Goal: Information Seeking & Learning: Check status

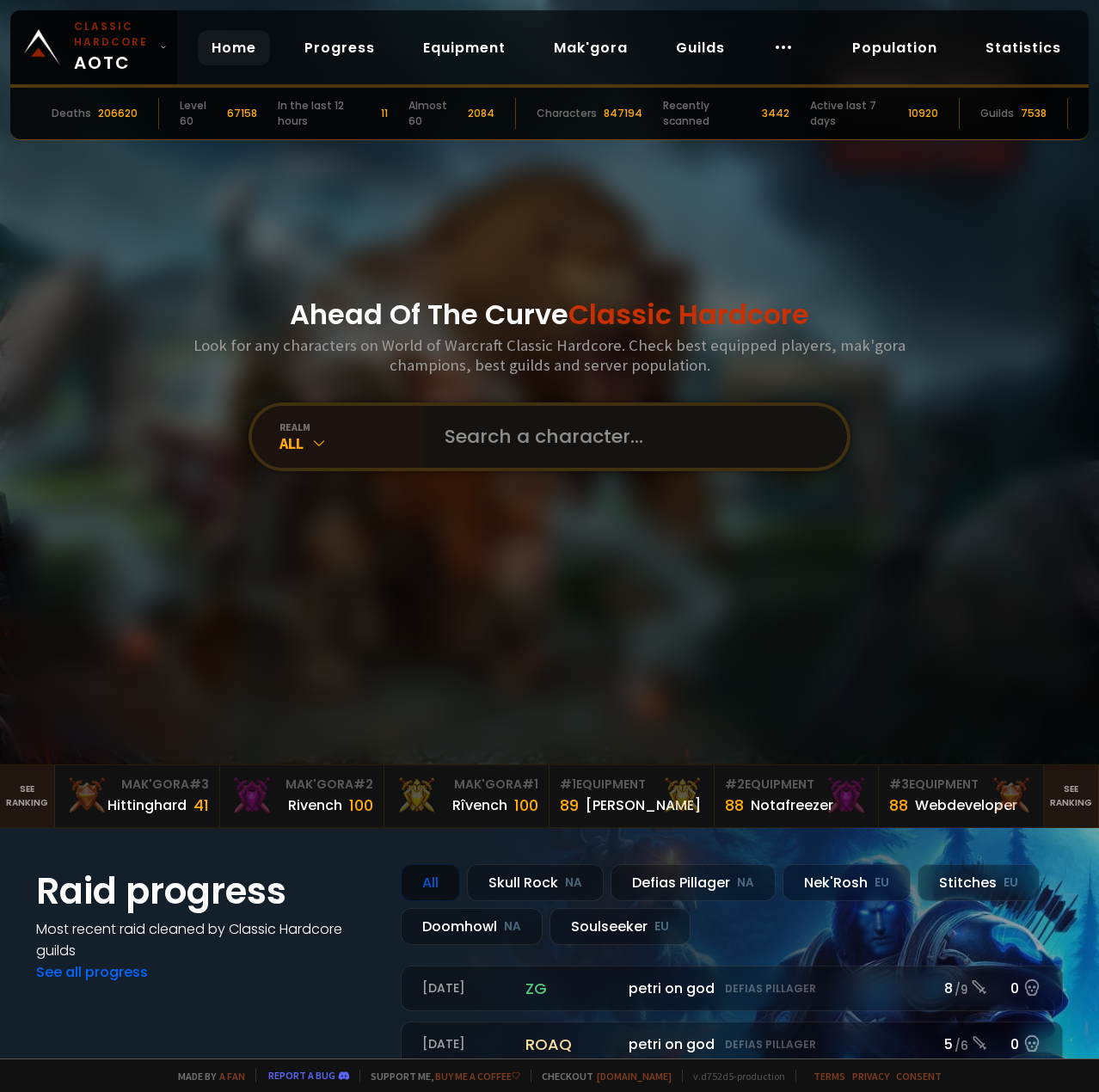
click at [503, 426] on input "text" at bounding box center [630, 437] width 392 height 62
type input "lilsail"
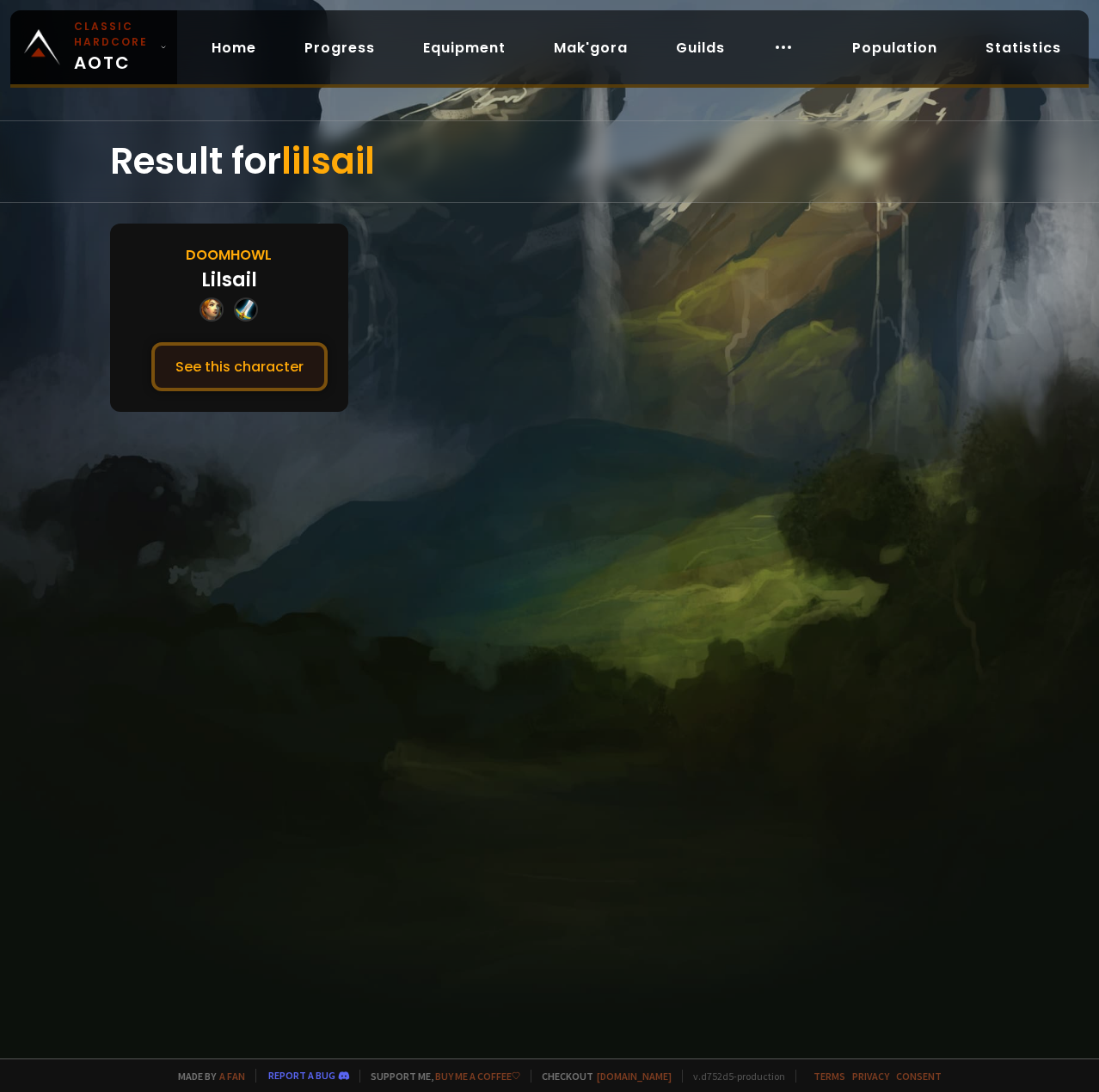
click at [222, 375] on button "See this character" at bounding box center [239, 366] width 176 height 49
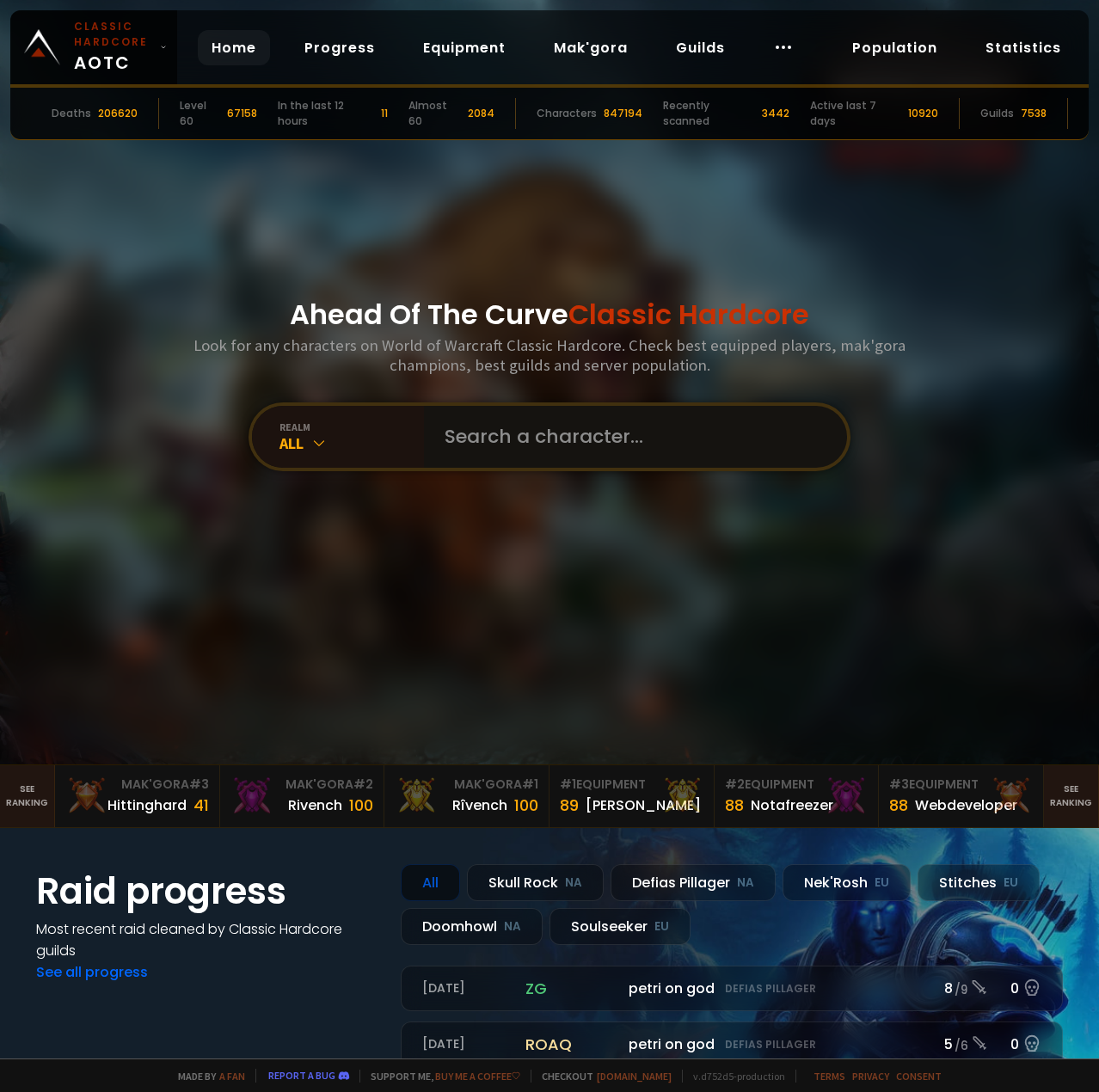
click at [529, 446] on input "text" at bounding box center [630, 437] width 392 height 62
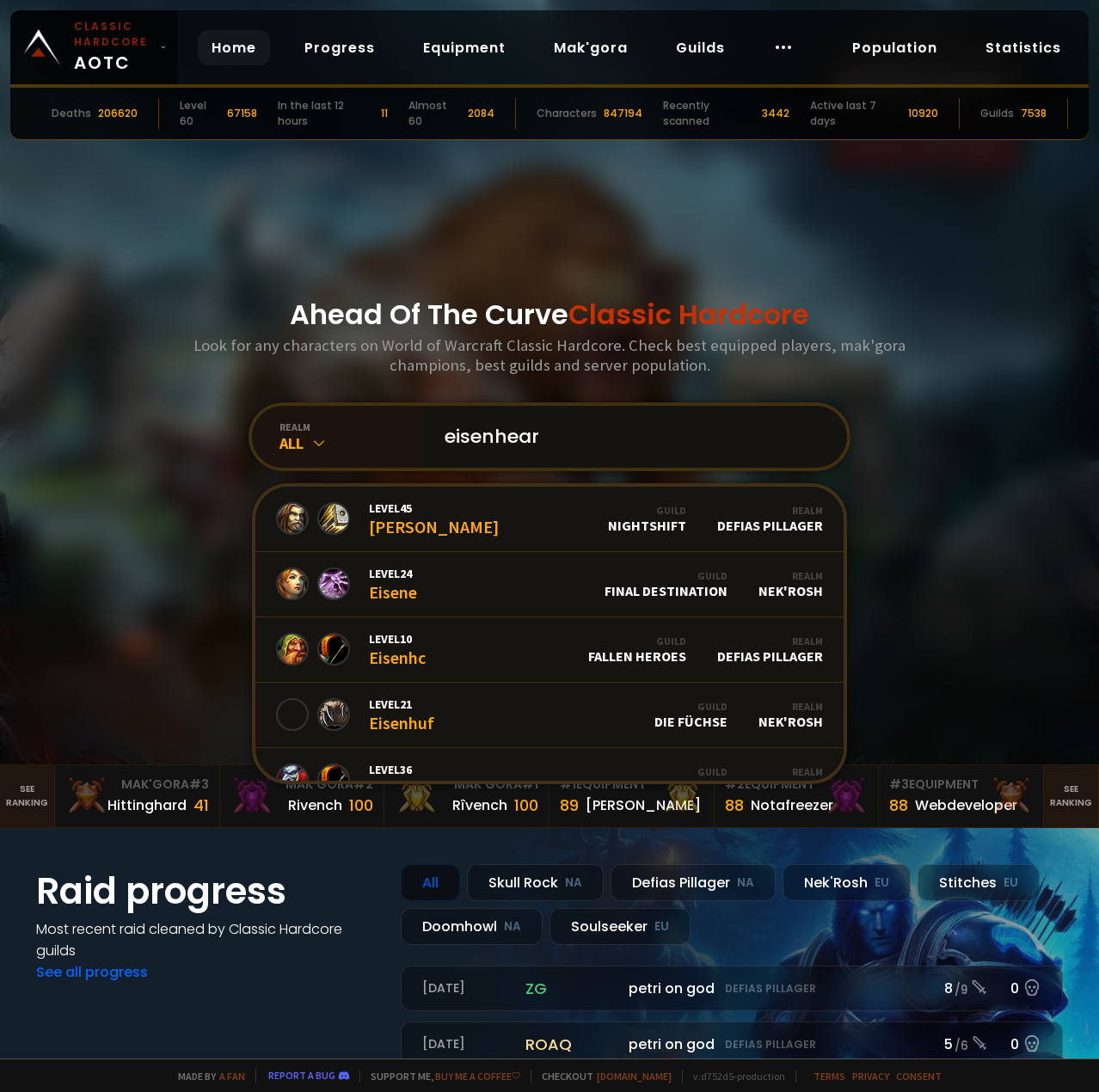
type input "eisenheart"
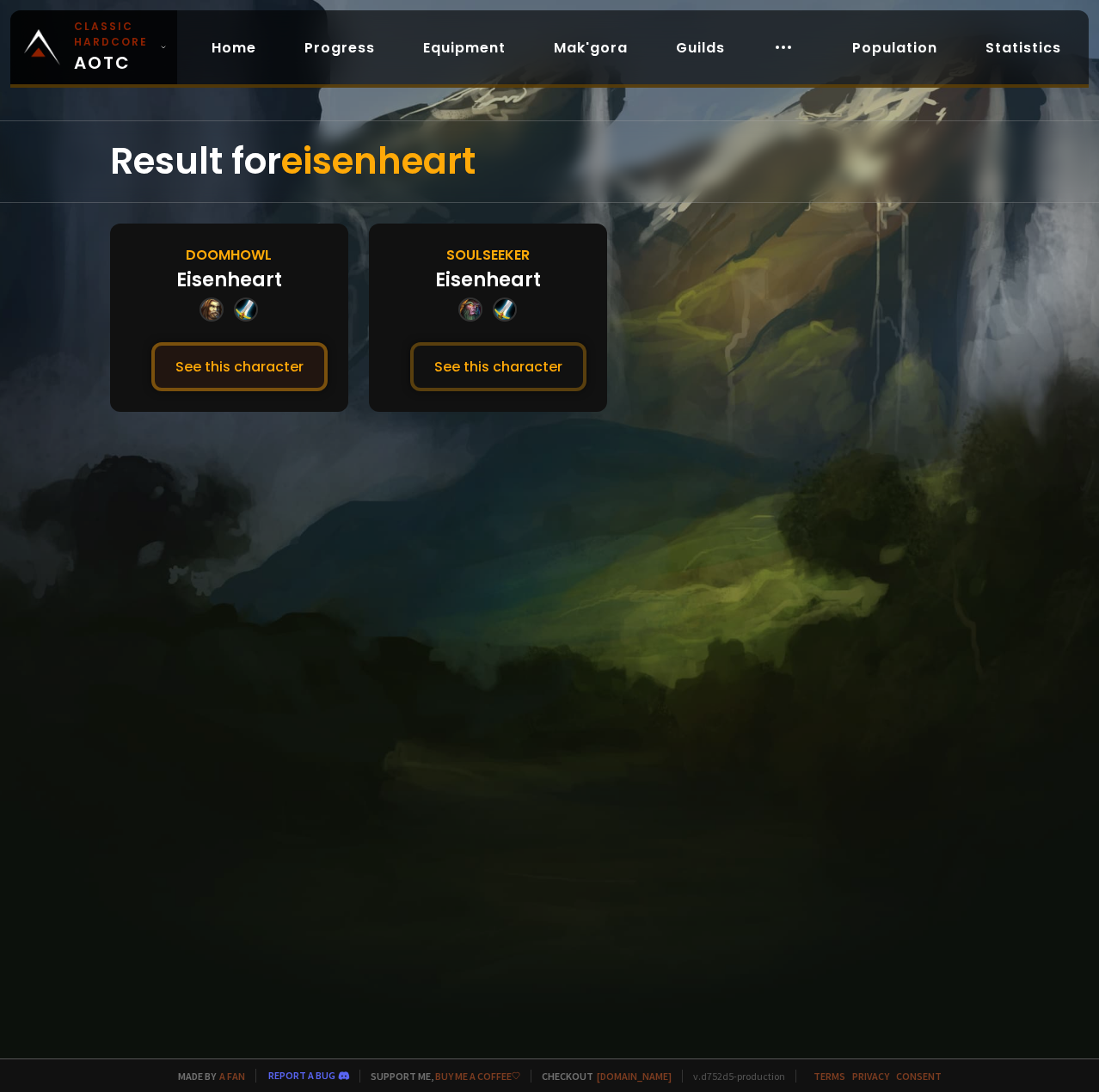
click at [252, 364] on button "See this character" at bounding box center [239, 366] width 176 height 49
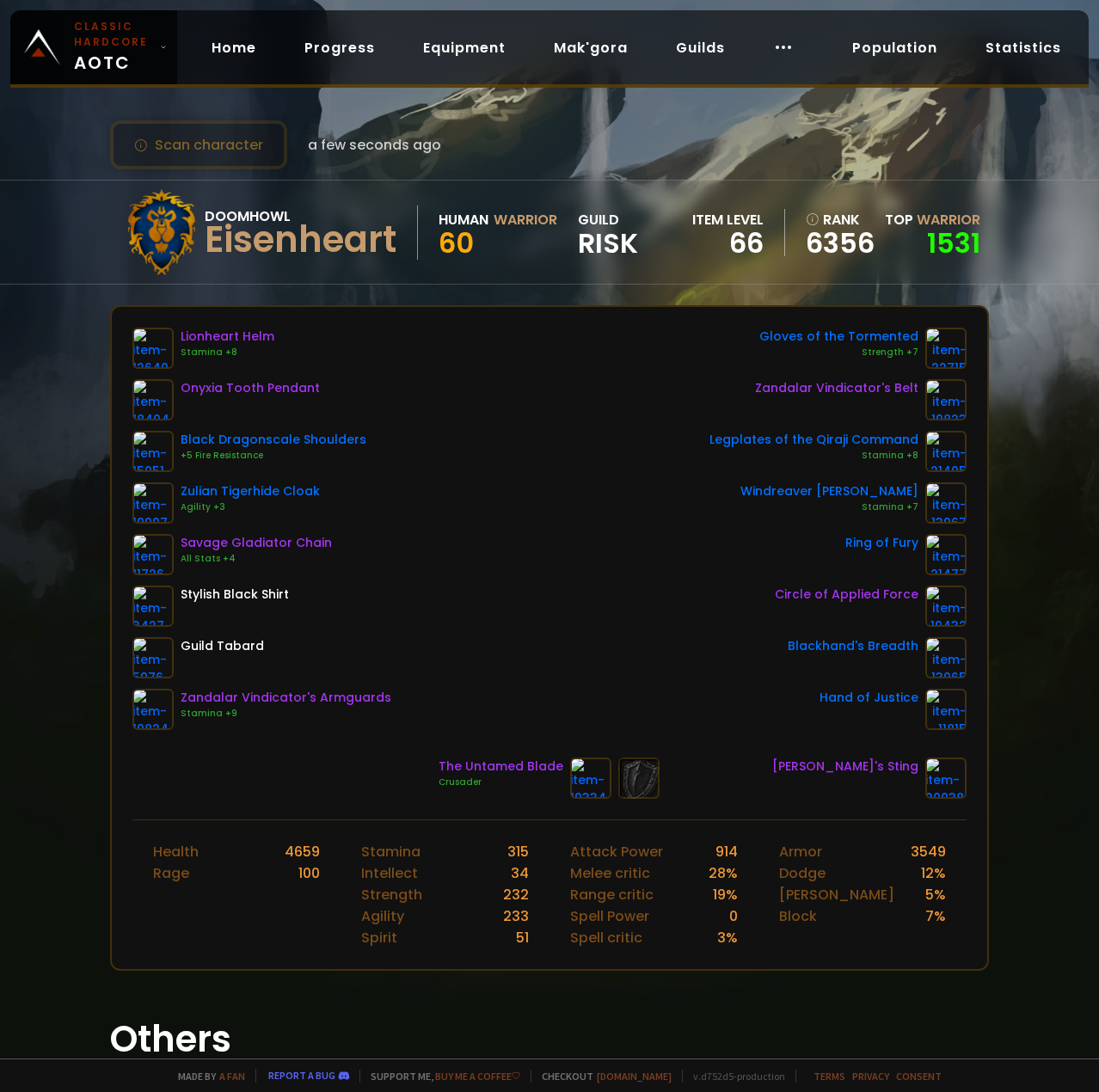
click at [544, 159] on div "Scan character a few seconds ago" at bounding box center [550, 144] width 878 height 49
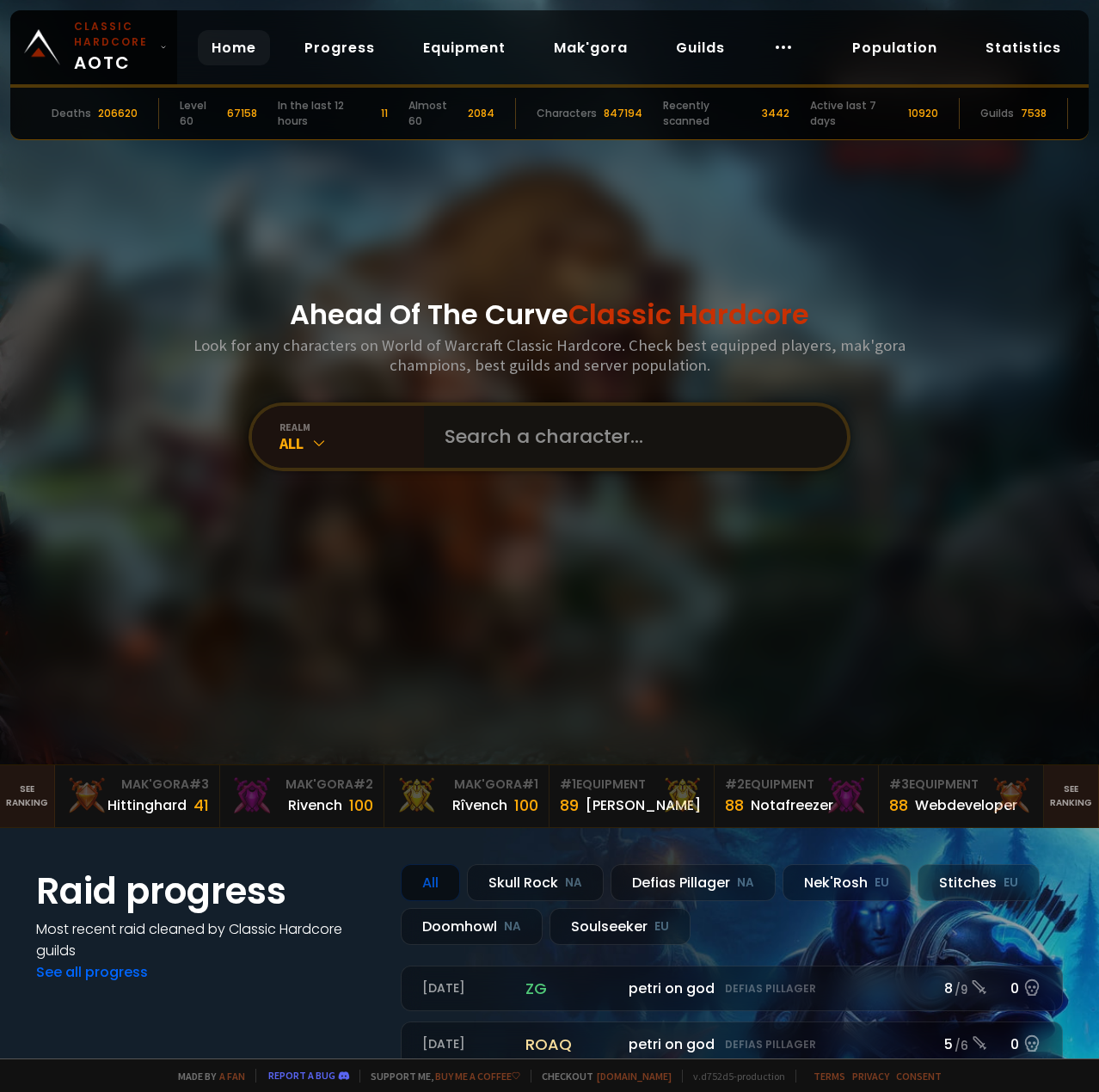
click at [539, 445] on input "text" at bounding box center [630, 437] width 392 height 62
paste input "Sånguinius"
type input "Sånguinius"
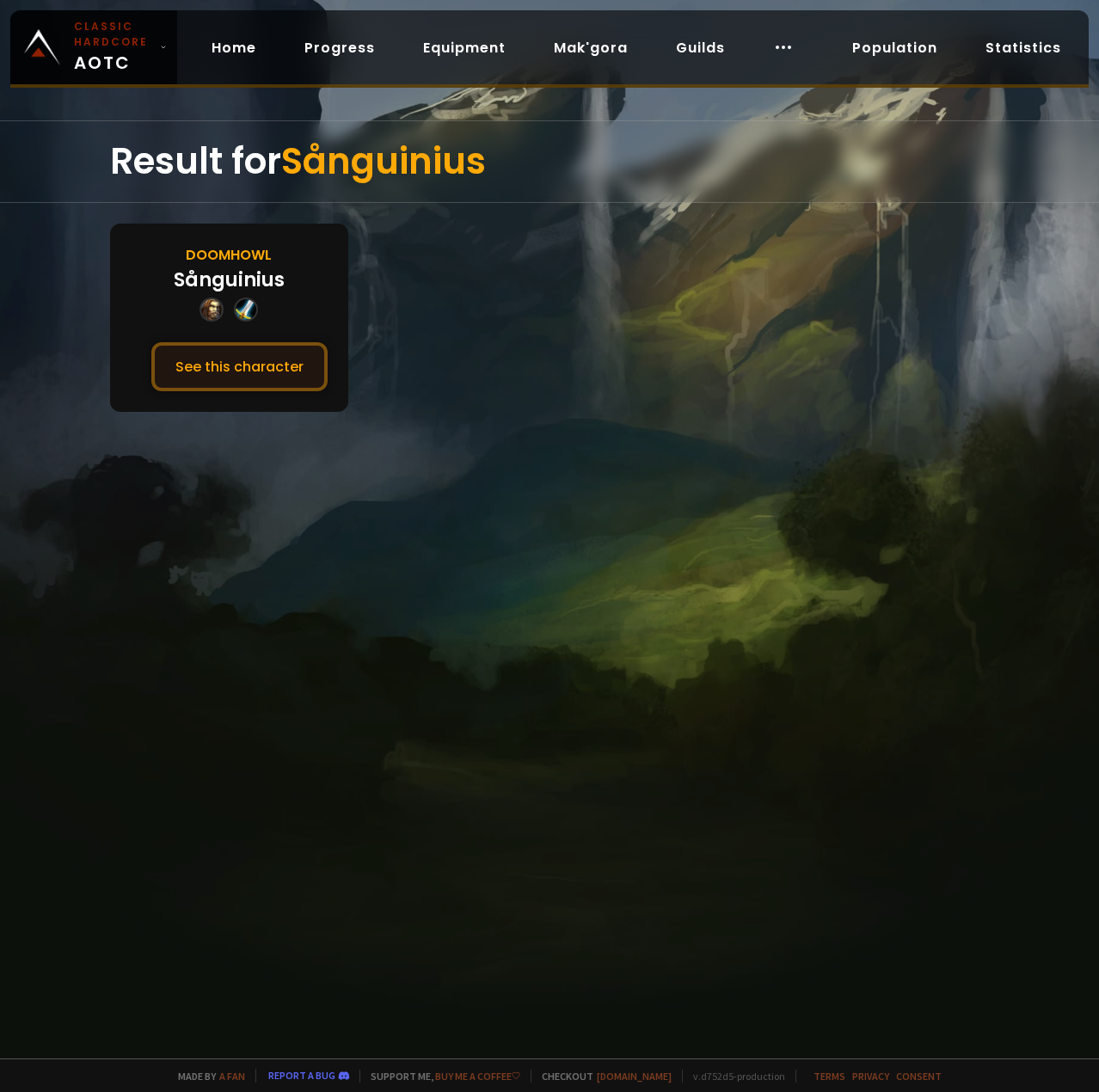
click at [222, 365] on button "See this character" at bounding box center [239, 366] width 176 height 49
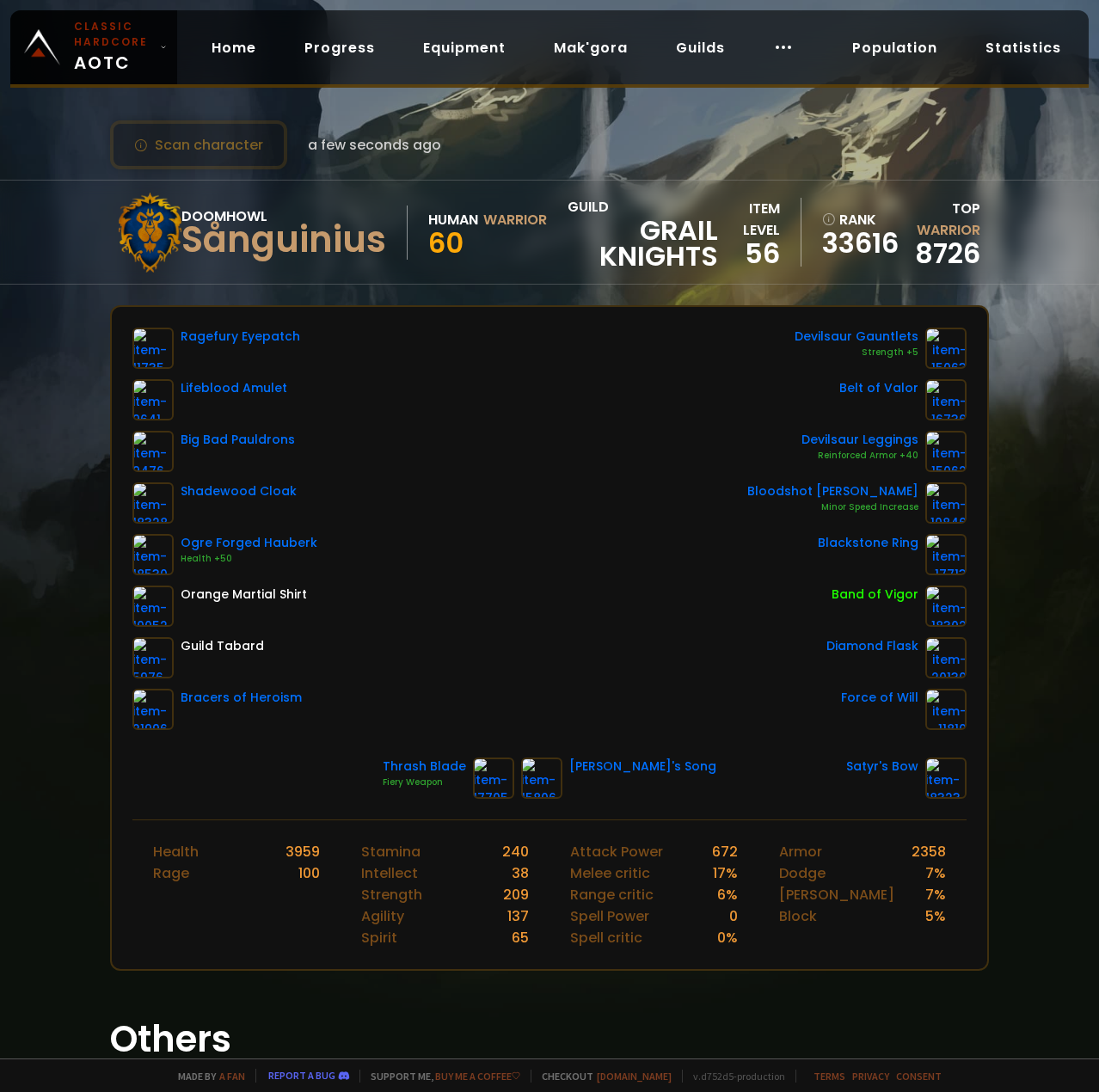
click at [533, 139] on div "Scan character a few seconds ago" at bounding box center [550, 144] width 878 height 49
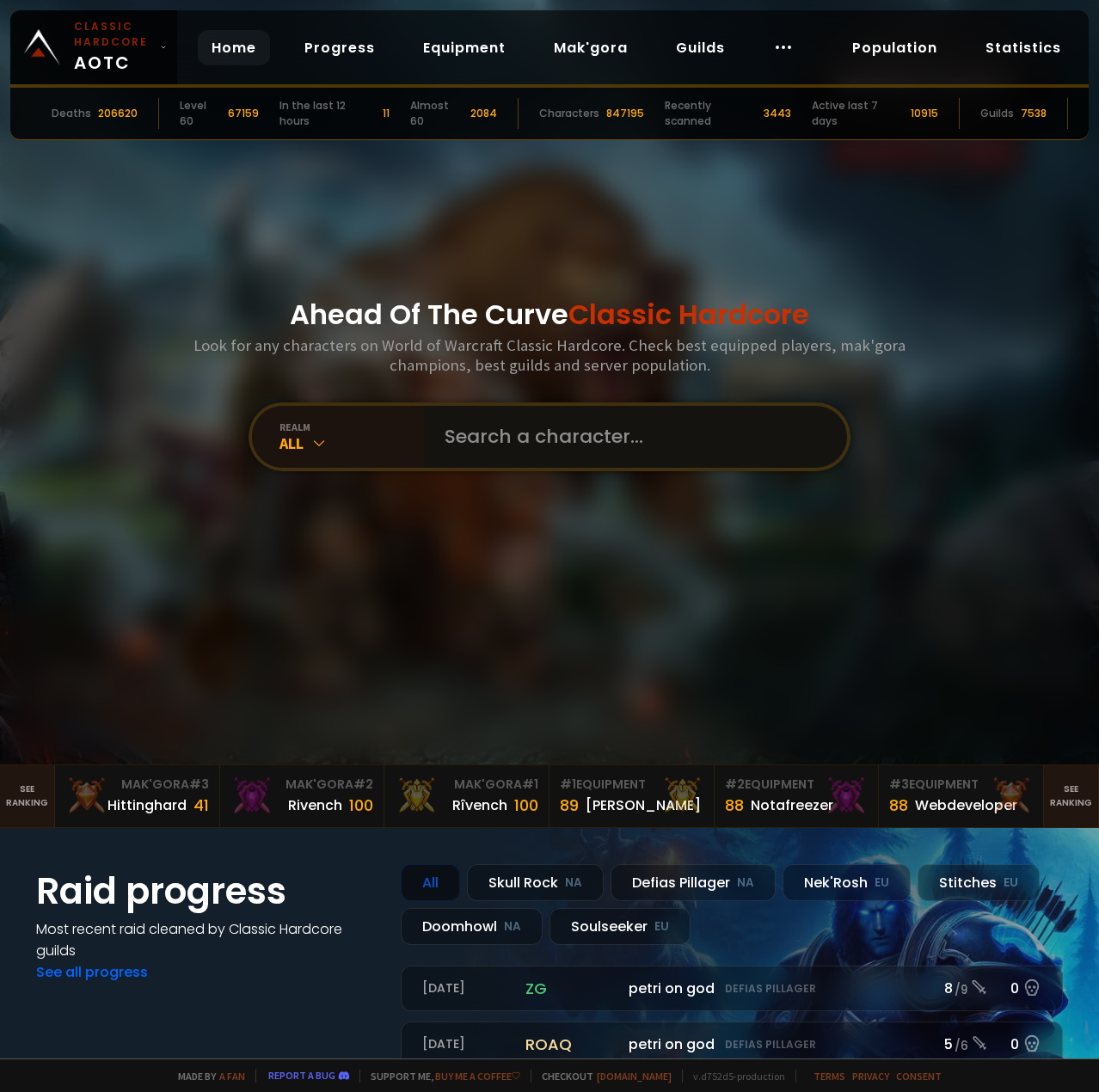
drag, startPoint x: 433, startPoint y: 433, endPoint x: 445, endPoint y: 434, distance: 12.0
click at [434, 433] on input "text" at bounding box center [630, 437] width 392 height 62
type input "shivaros"
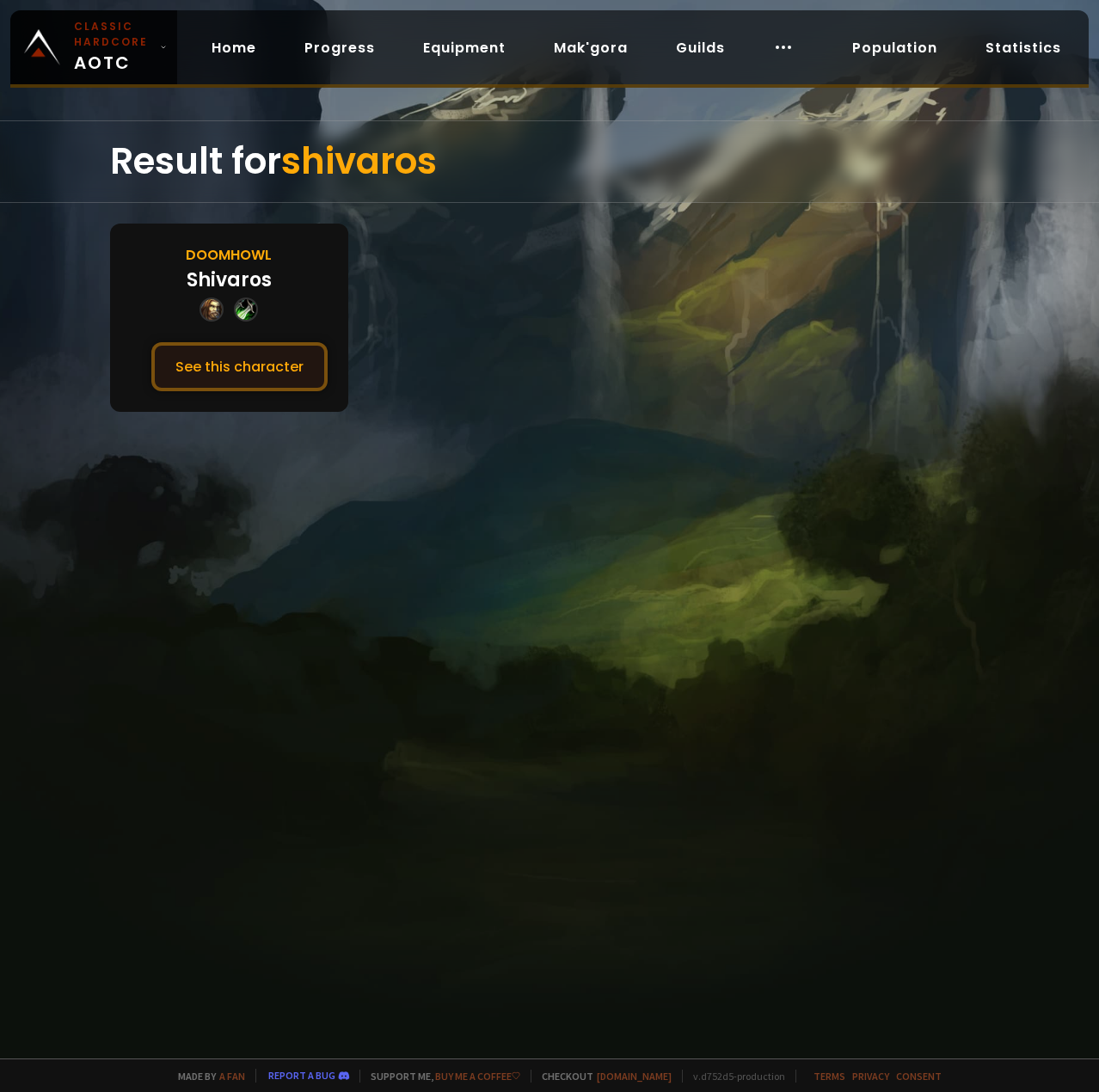
click at [275, 379] on button "See this character" at bounding box center [239, 366] width 176 height 49
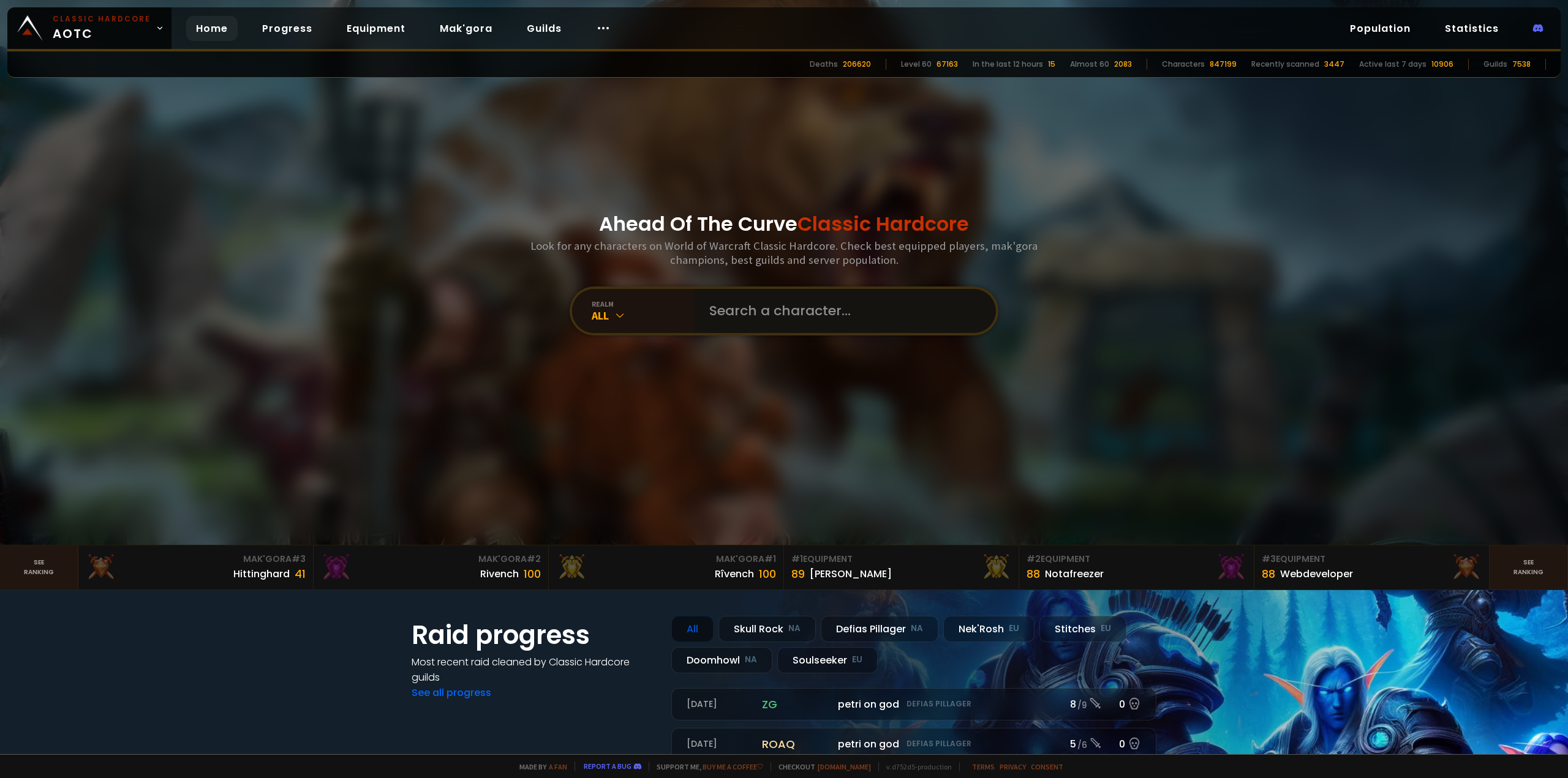
click at [782, 306] on input "text" at bounding box center [841, 311] width 279 height 44
paste input "Keyword Glossary This glossary defines all faction-specific and shared keywords…"
type input "Keyword Glossary This glossary defines all faction-specific and shared keywords…"
click at [782, 312] on input "text" at bounding box center [841, 311] width 279 height 44
type input "bitterness"
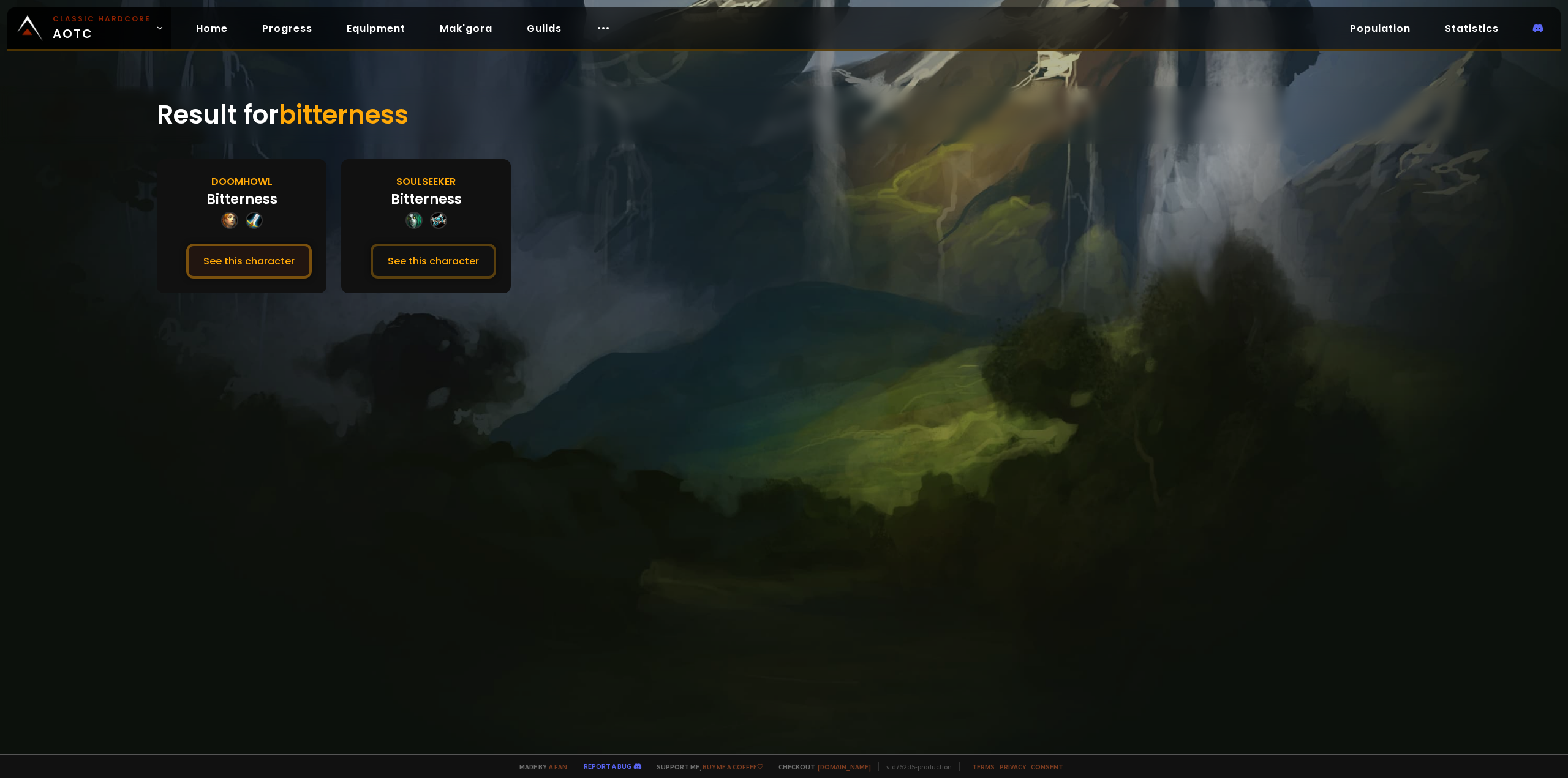
click at [234, 270] on button "See this character" at bounding box center [249, 261] width 125 height 35
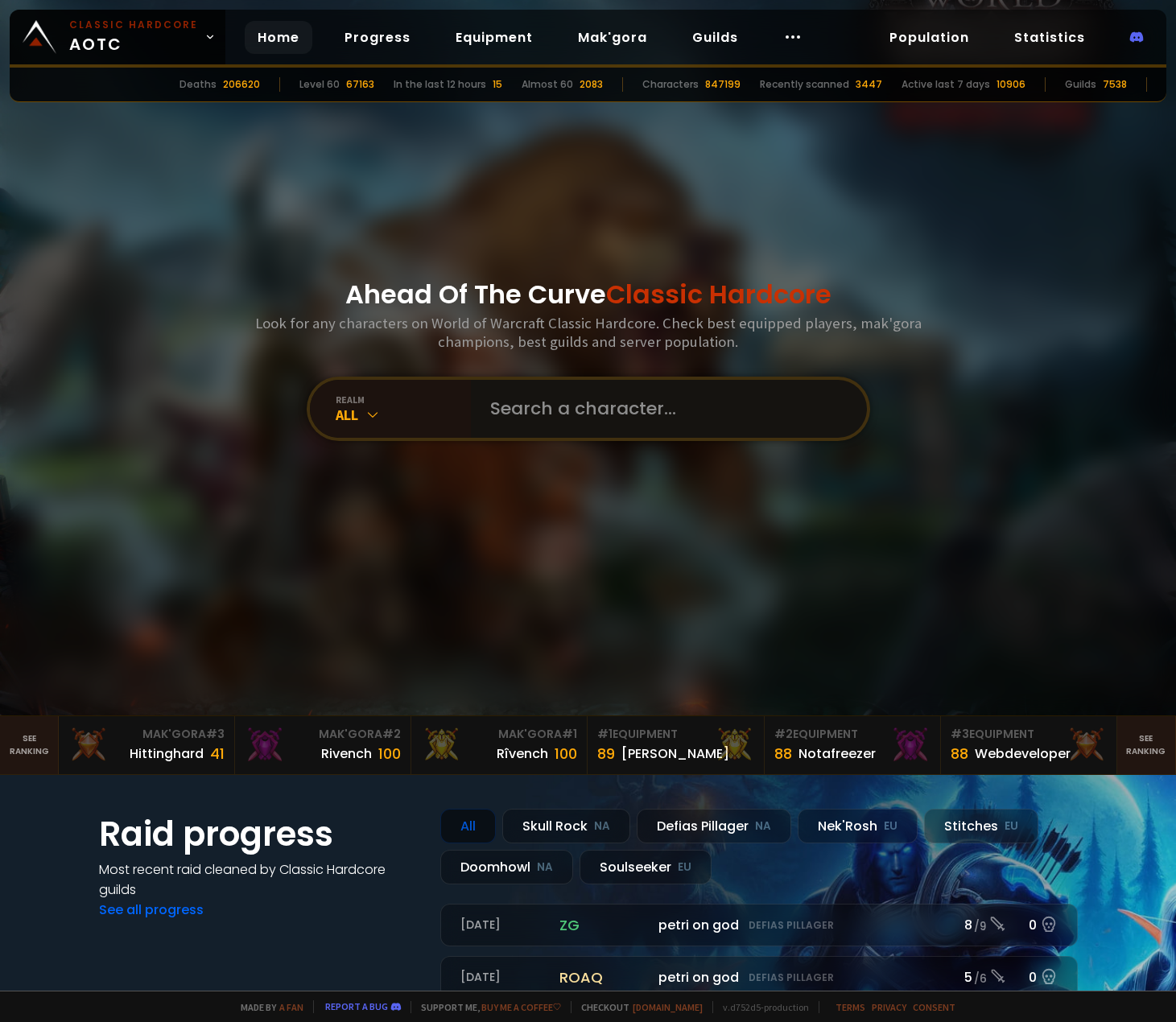
click at [556, 401] on input "text" at bounding box center [663, 409] width 367 height 58
type input "Silversteel"
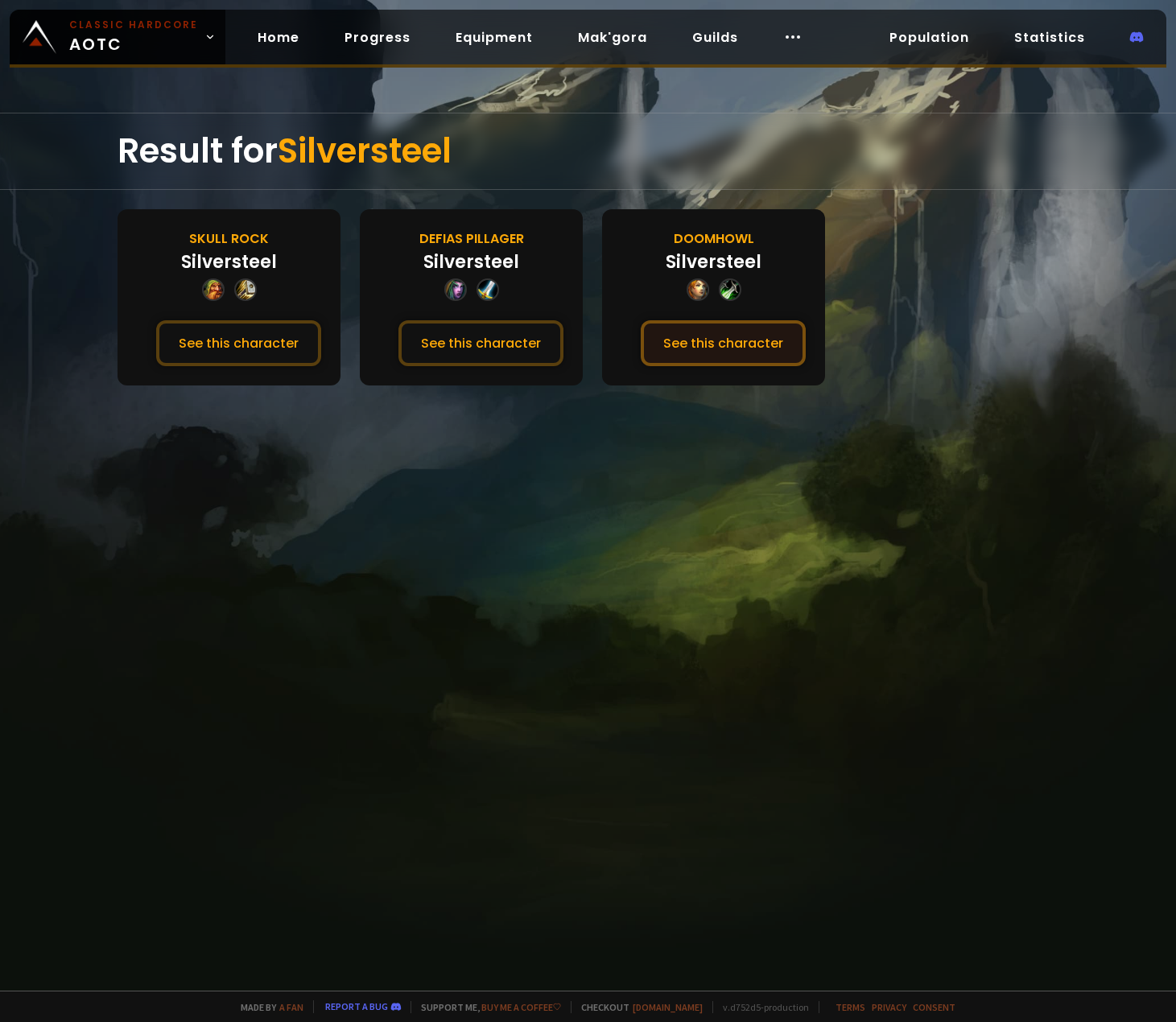
click at [687, 341] on button "See this character" at bounding box center [723, 343] width 165 height 46
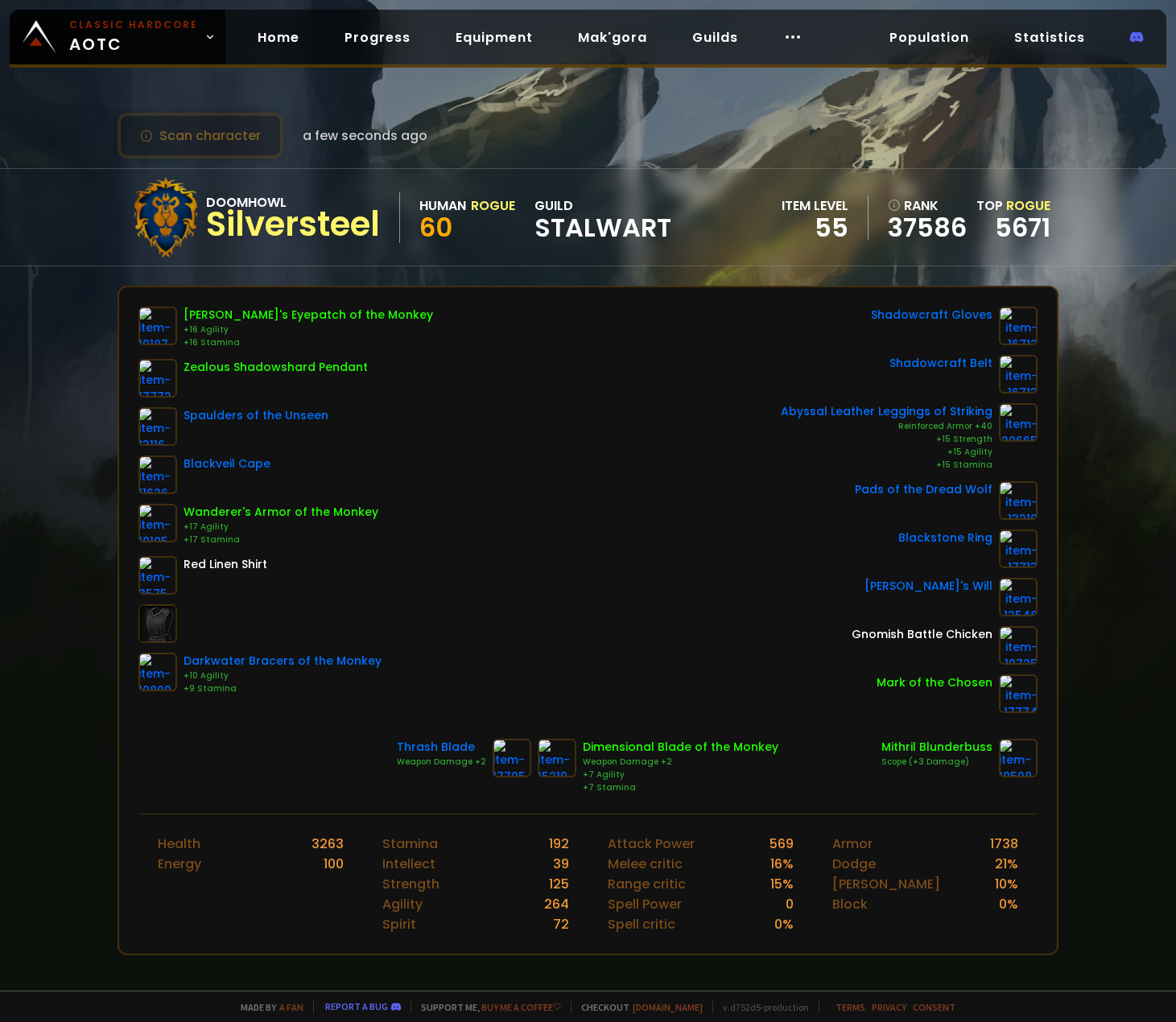
click at [653, 430] on div "Swashbuckler's Eyepatch of the Monkey +16 Agility +16 Stamina Zealous Shadowsha…" at bounding box center [588, 509] width 899 height 406
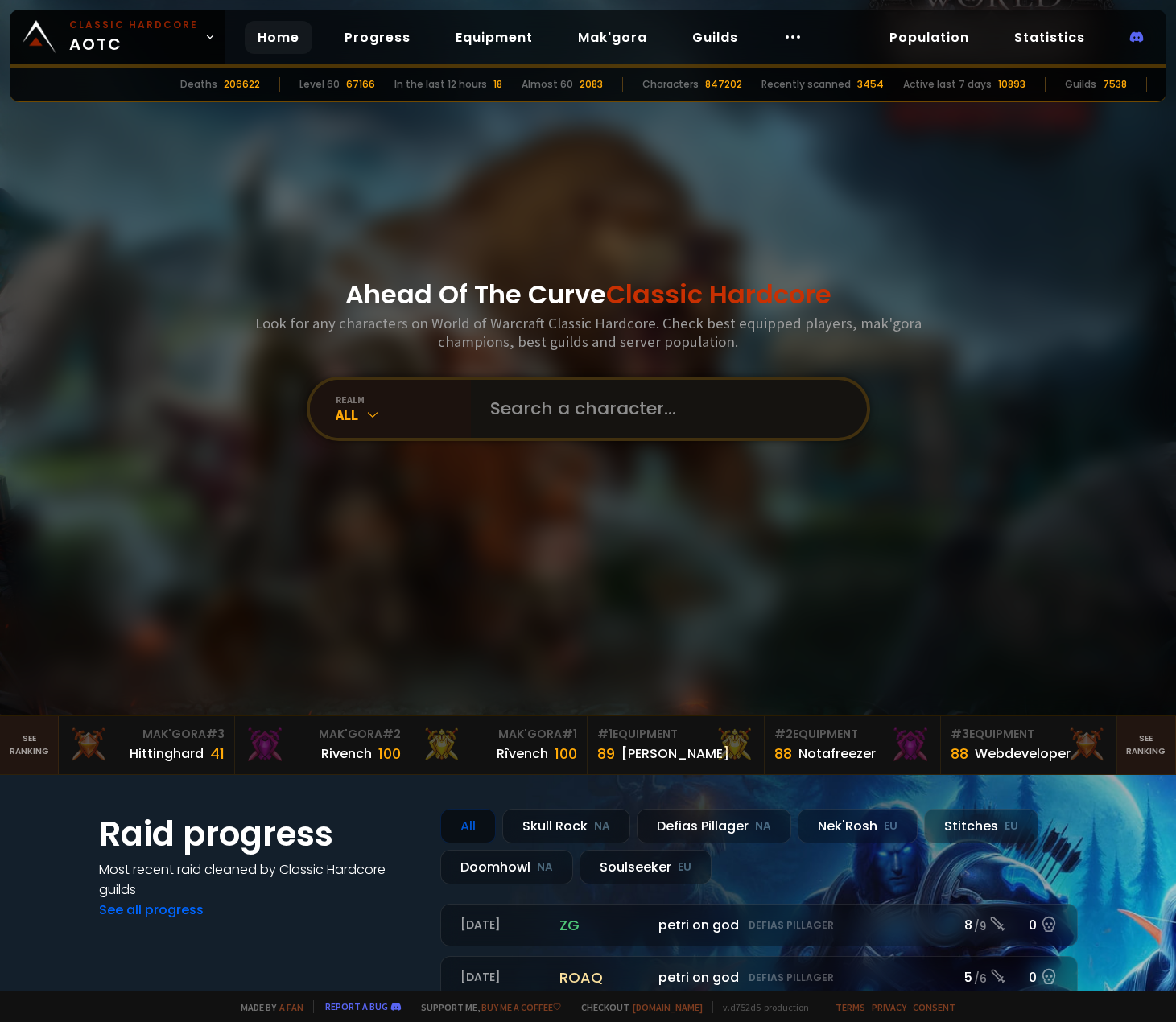
click at [570, 413] on input "text" at bounding box center [663, 409] width 367 height 58
type input "motfour"
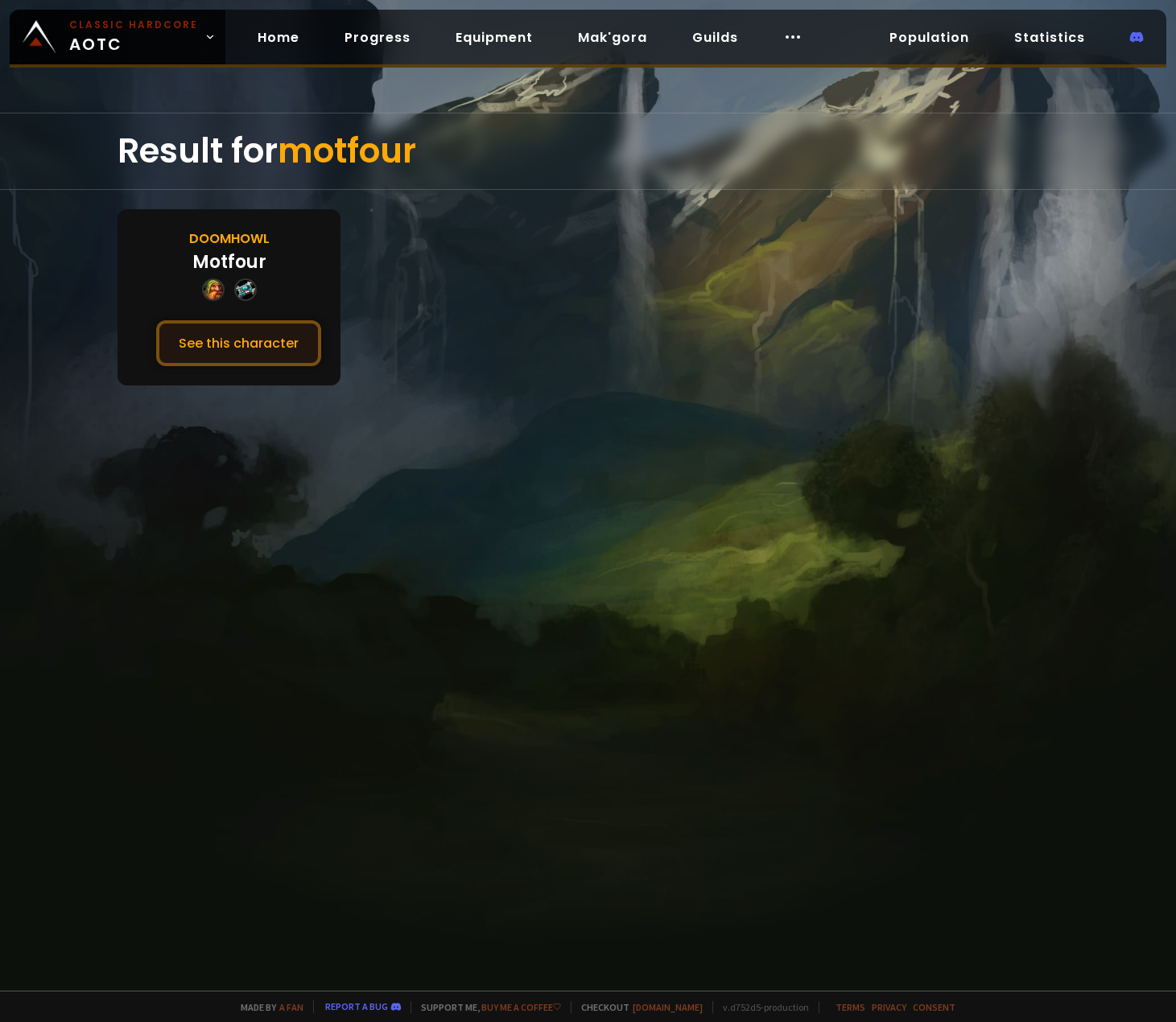
click at [270, 343] on button "See this character" at bounding box center [239, 343] width 165 height 46
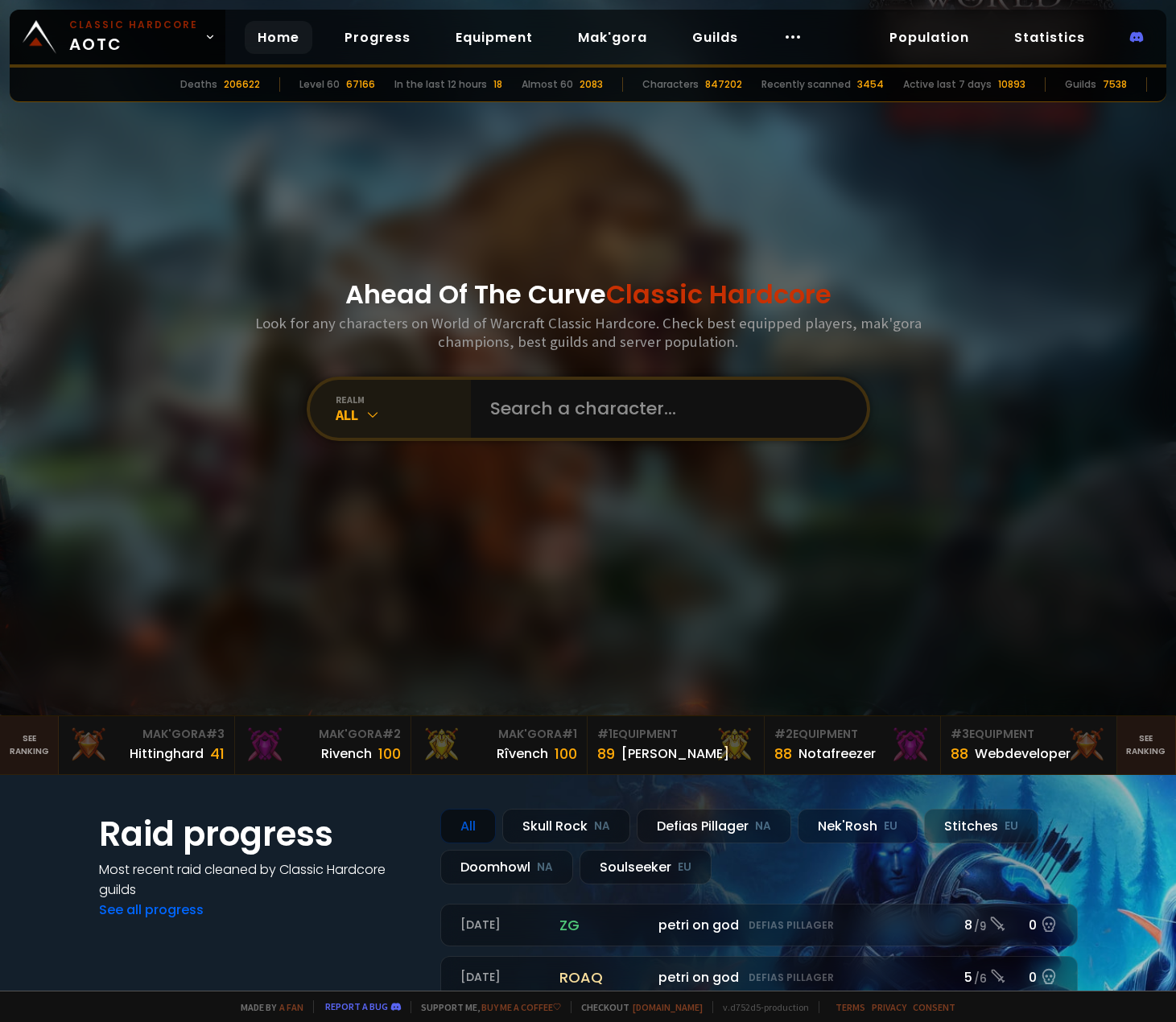
click at [444, 409] on div "All" at bounding box center [403, 414] width 135 height 18
click at [535, 400] on input "text" at bounding box center [663, 409] width 367 height 58
type input "Fery"
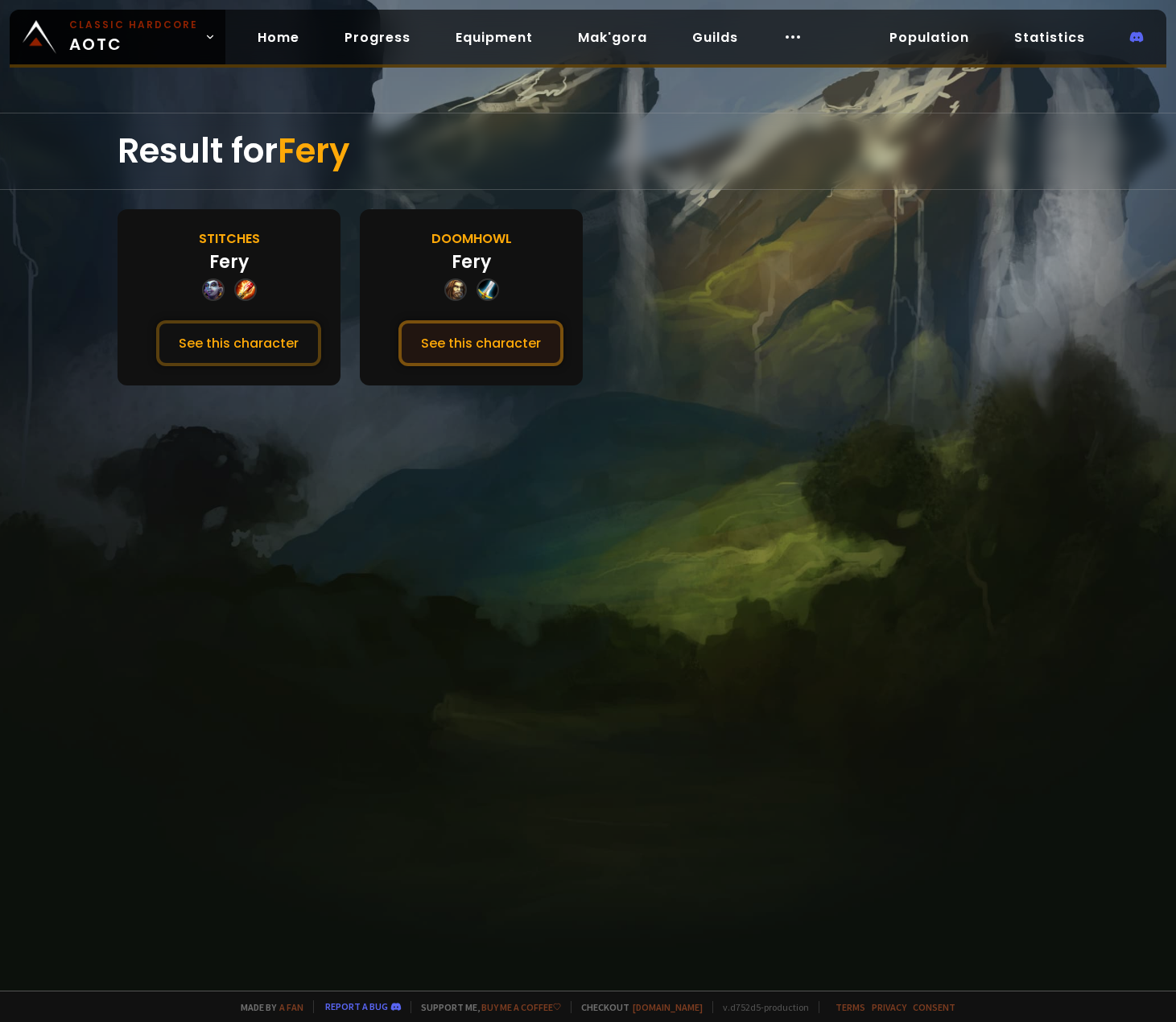
click at [445, 356] on button "See this character" at bounding box center [481, 343] width 165 height 46
